Goal: Information Seeking & Learning: Learn about a topic

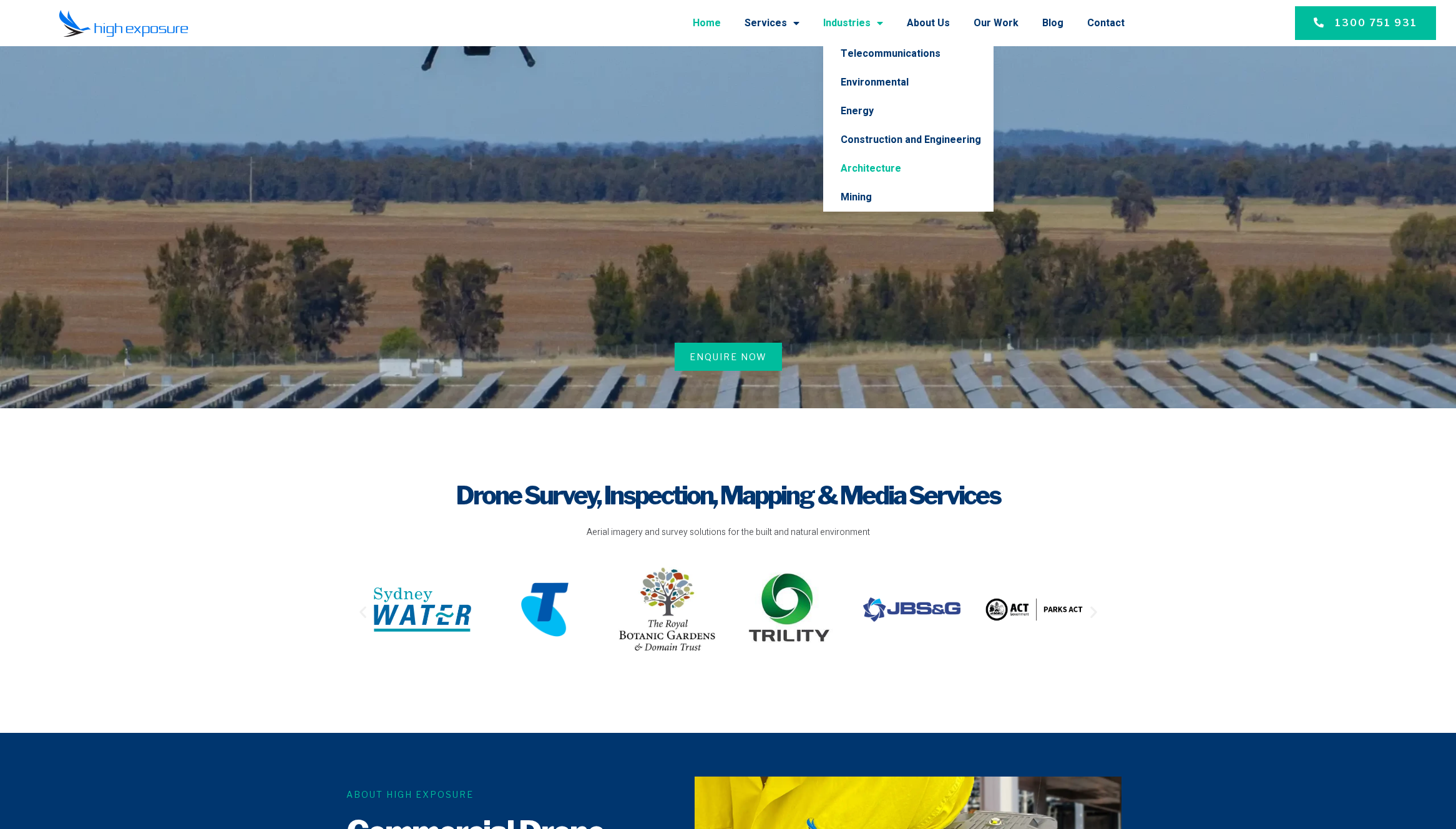
click at [876, 169] on link "Architecture" at bounding box center [908, 169] width 170 height 29
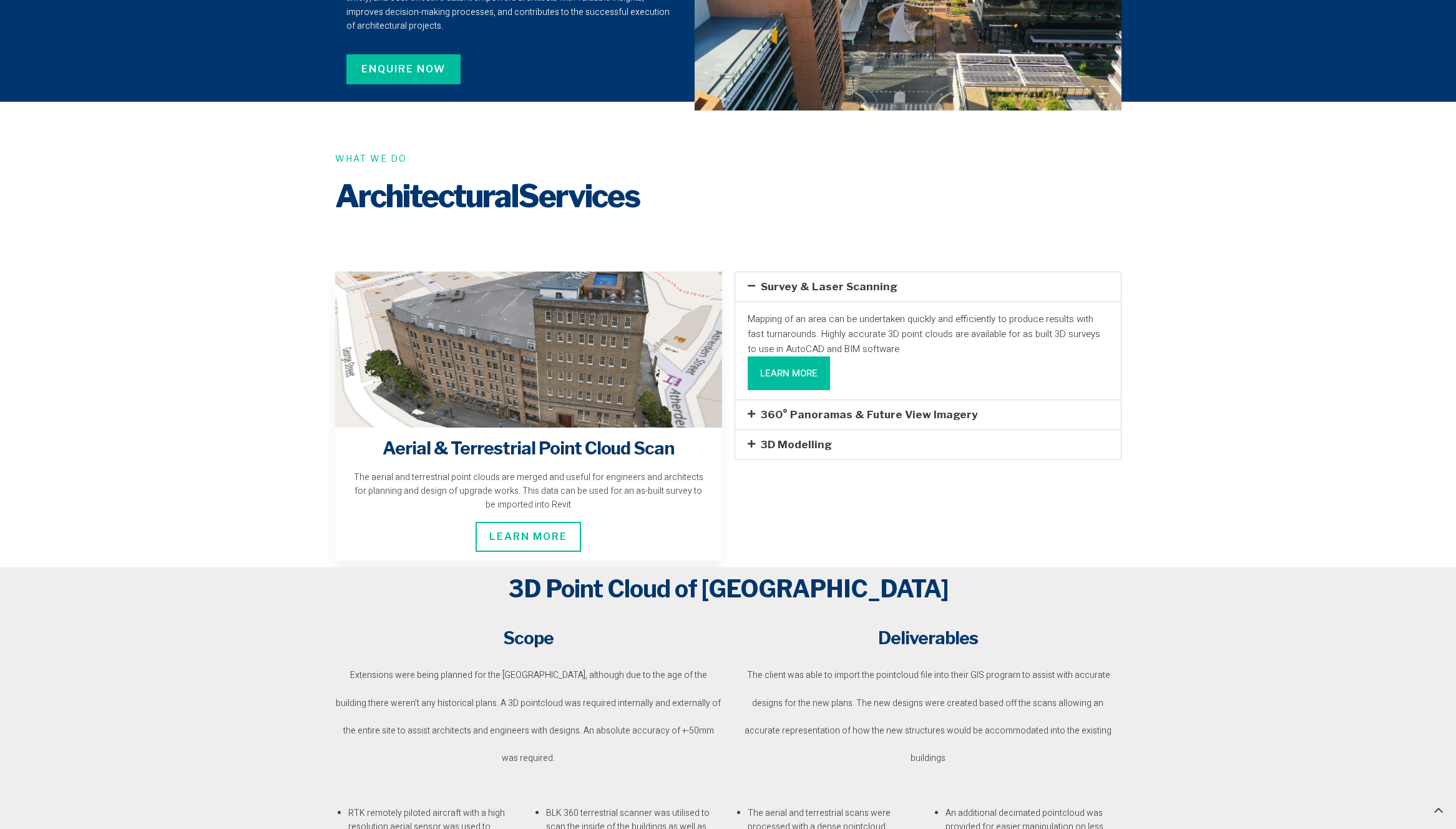
scroll to position [1187, 0]
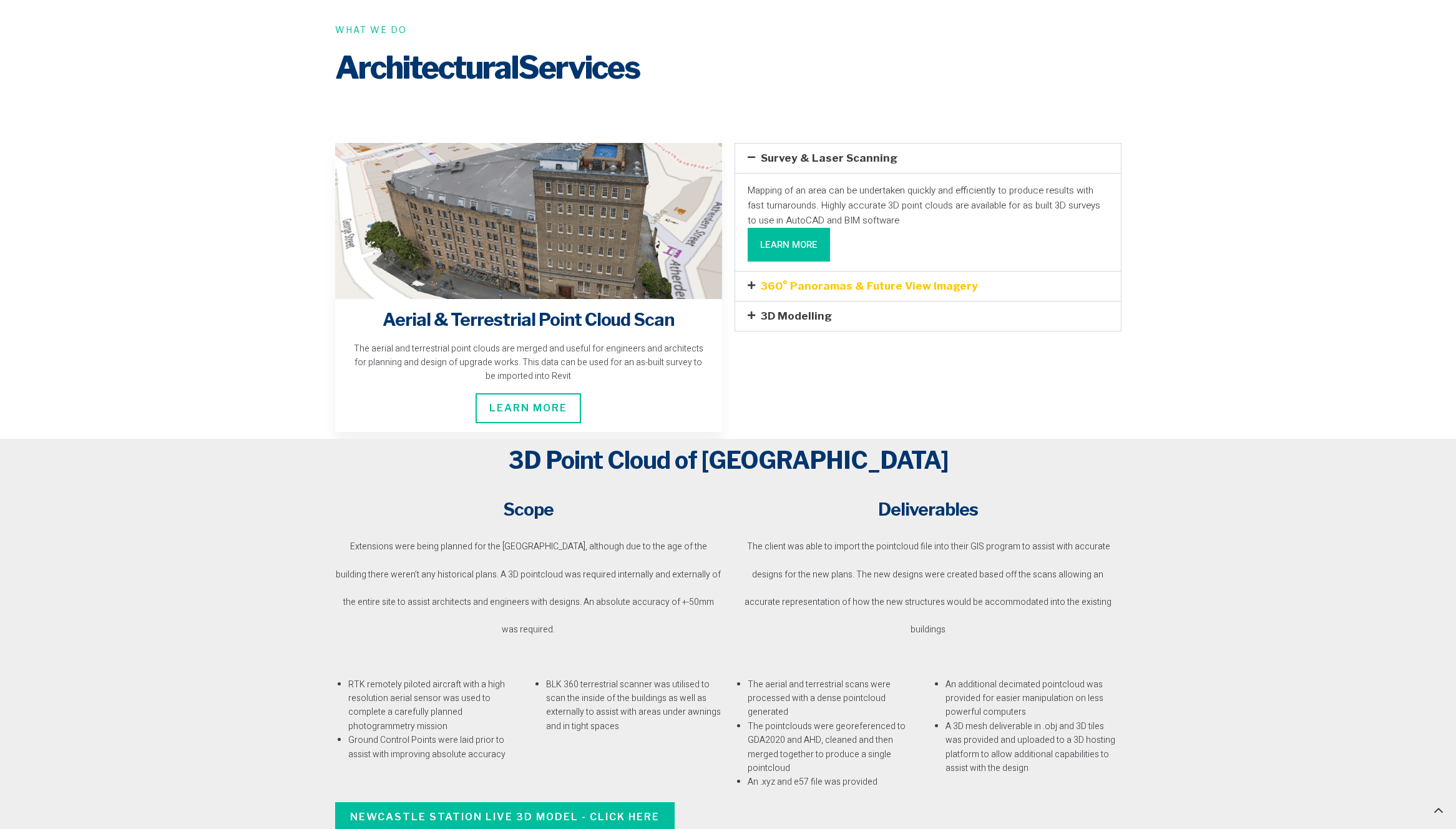
click at [796, 280] on link "360° Panoramas & Future View Imagery" at bounding box center [869, 286] width 217 height 13
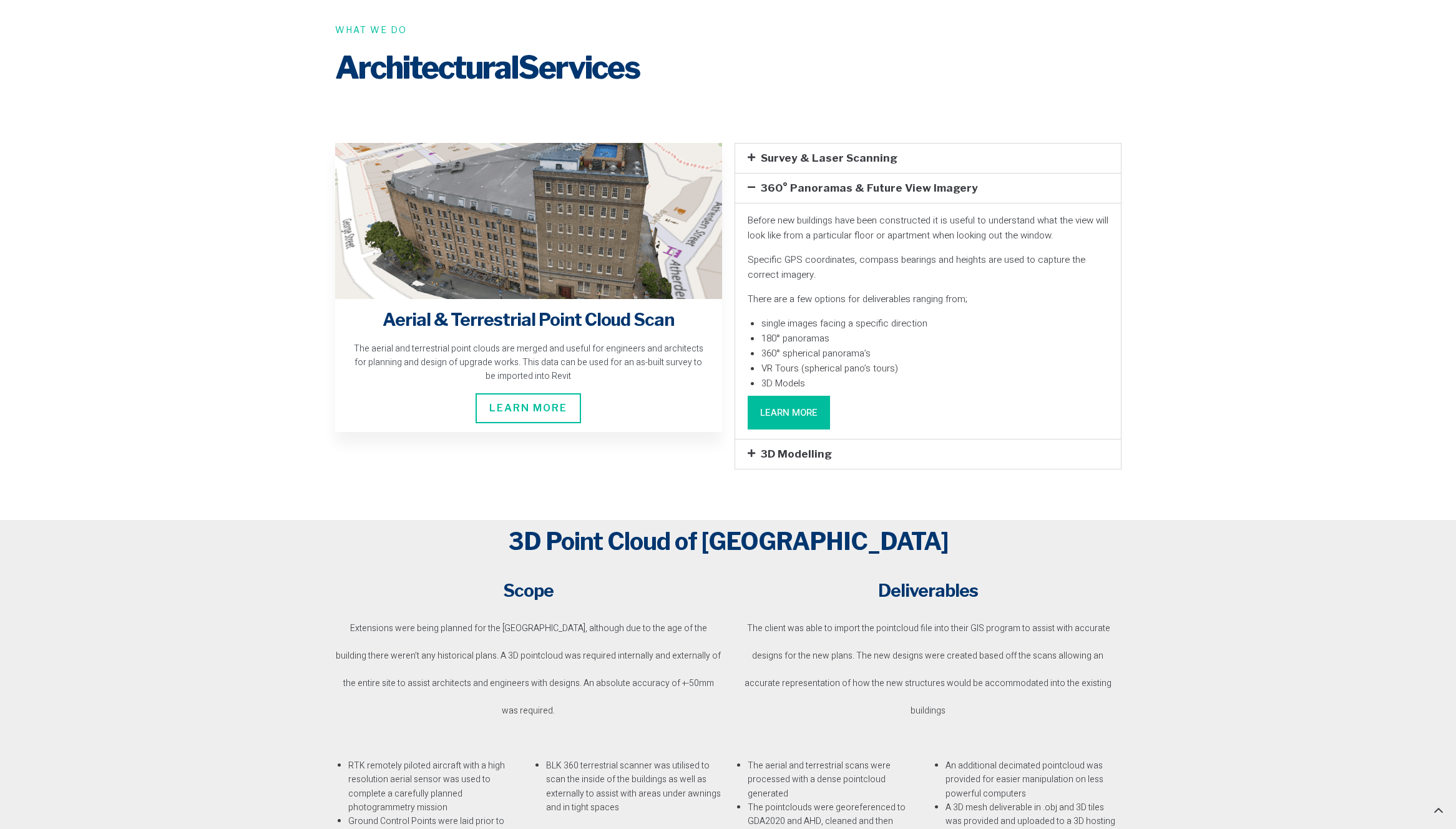
click at [796, 396] on link "Learn More" at bounding box center [789, 412] width 82 height 33
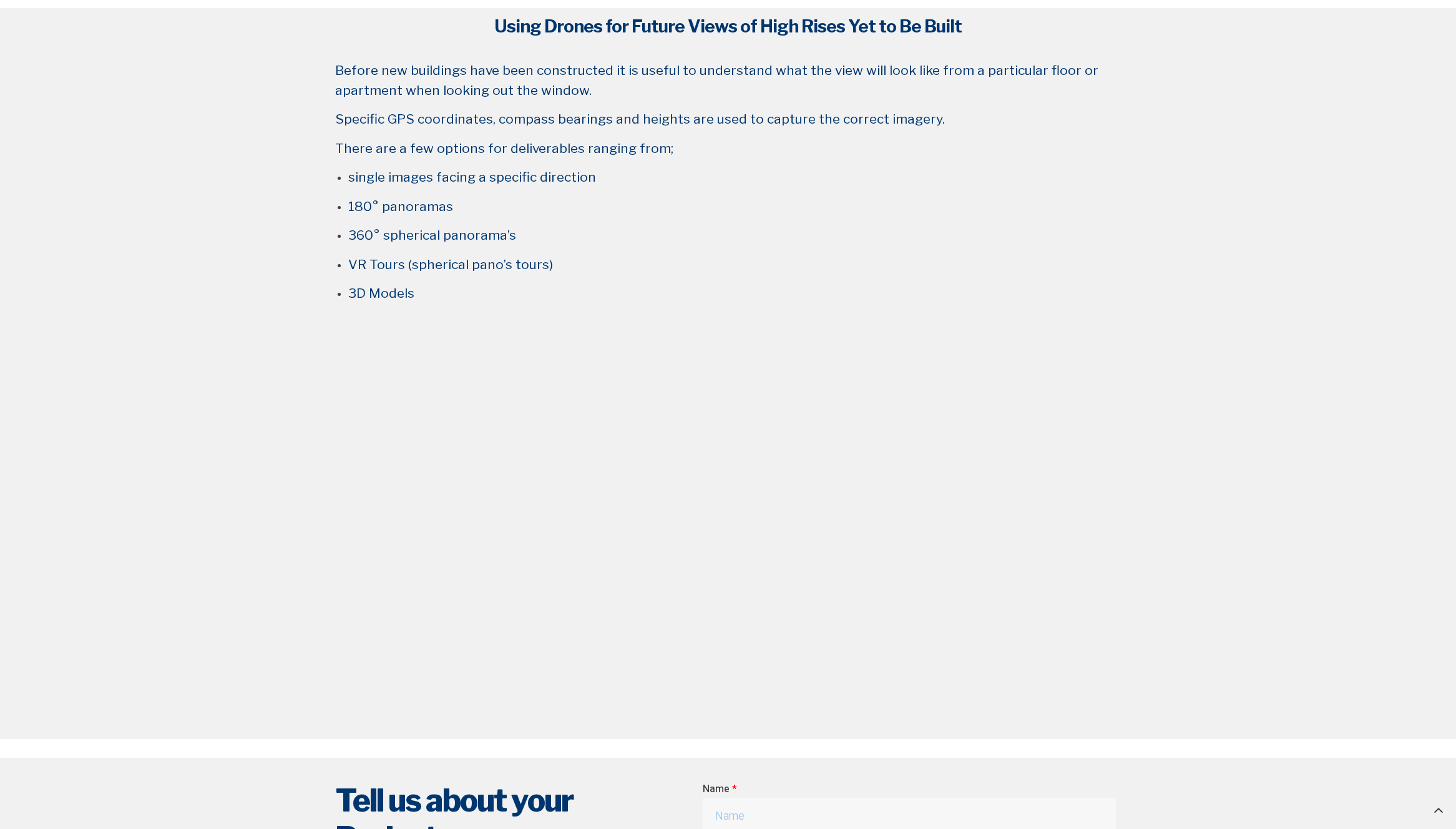
scroll to position [1567, 0]
